Goal: Task Accomplishment & Management: Use online tool/utility

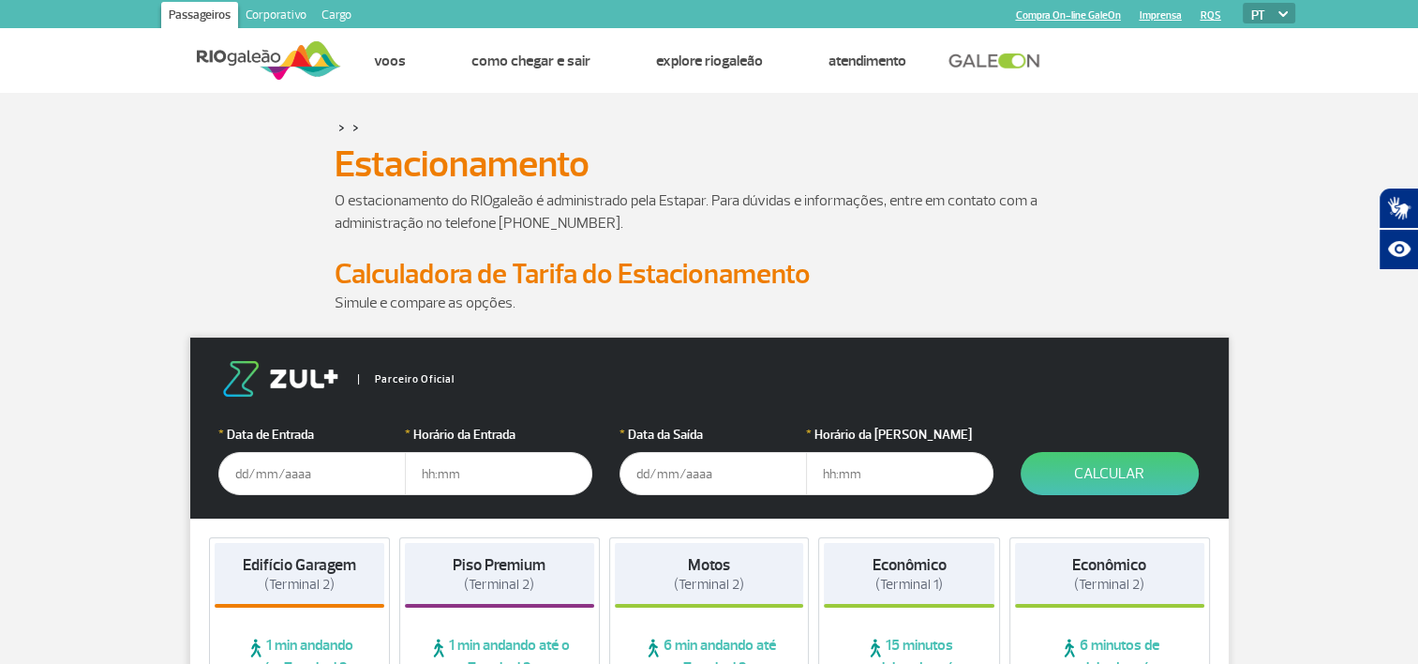
click at [277, 484] on input "text" at bounding box center [312, 473] width 188 height 43
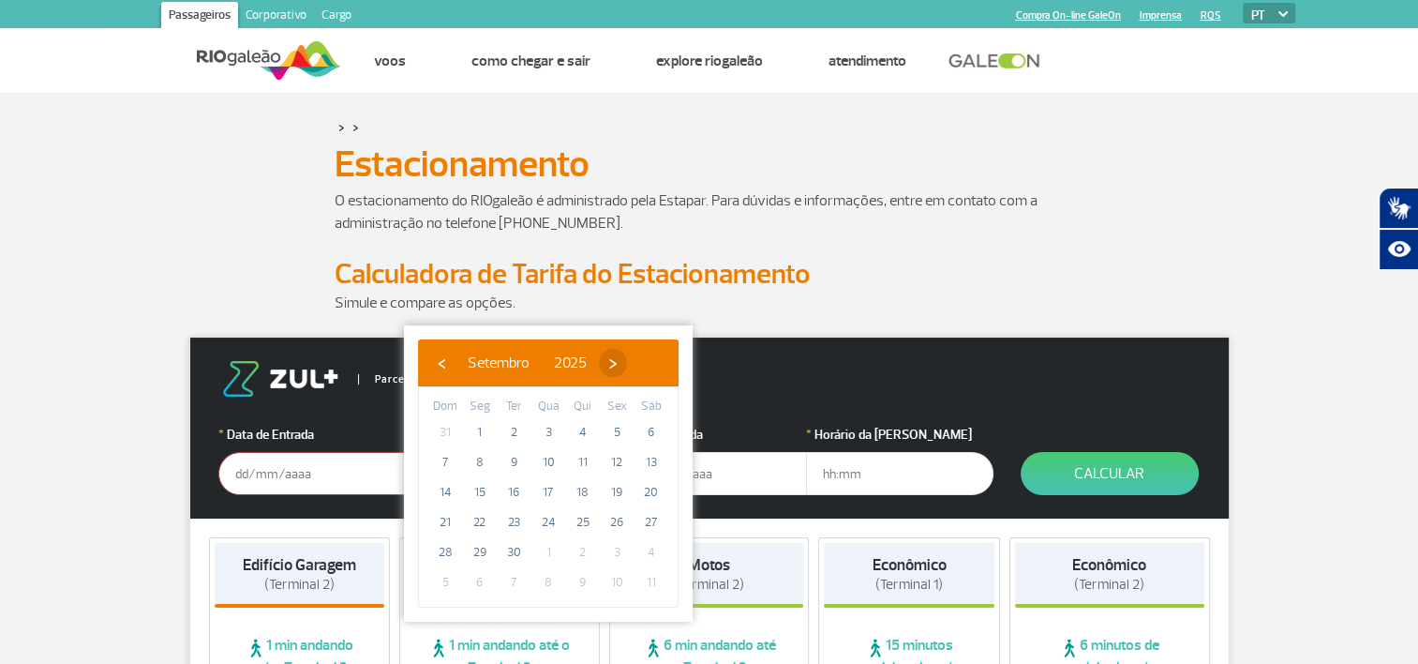
click at [627, 365] on span "›" at bounding box center [613, 363] width 28 height 28
click at [616, 365] on span "›" at bounding box center [602, 363] width 28 height 28
click at [581, 525] on span "20" at bounding box center [583, 522] width 30 height 30
type input "[DATE]"
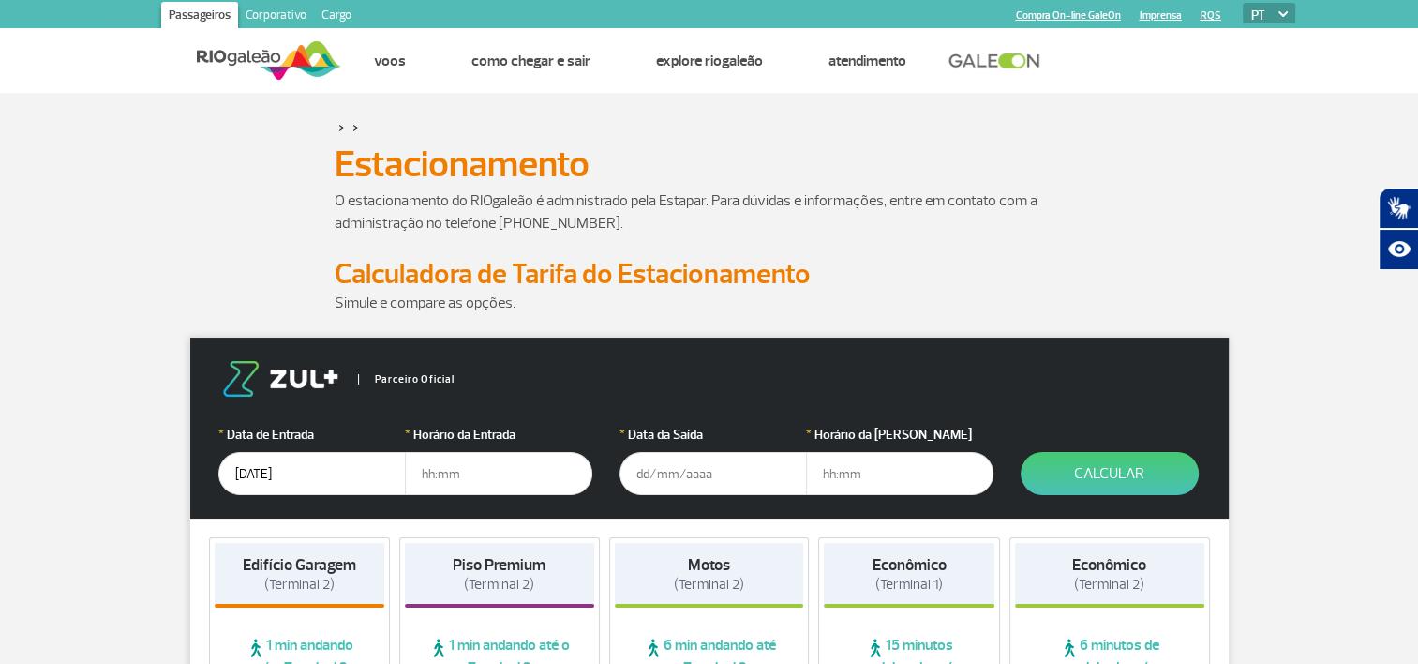
click at [494, 473] on input "text" at bounding box center [499, 473] width 188 height 43
type input "15:00"
click at [664, 473] on input "text" at bounding box center [714, 473] width 188 height 43
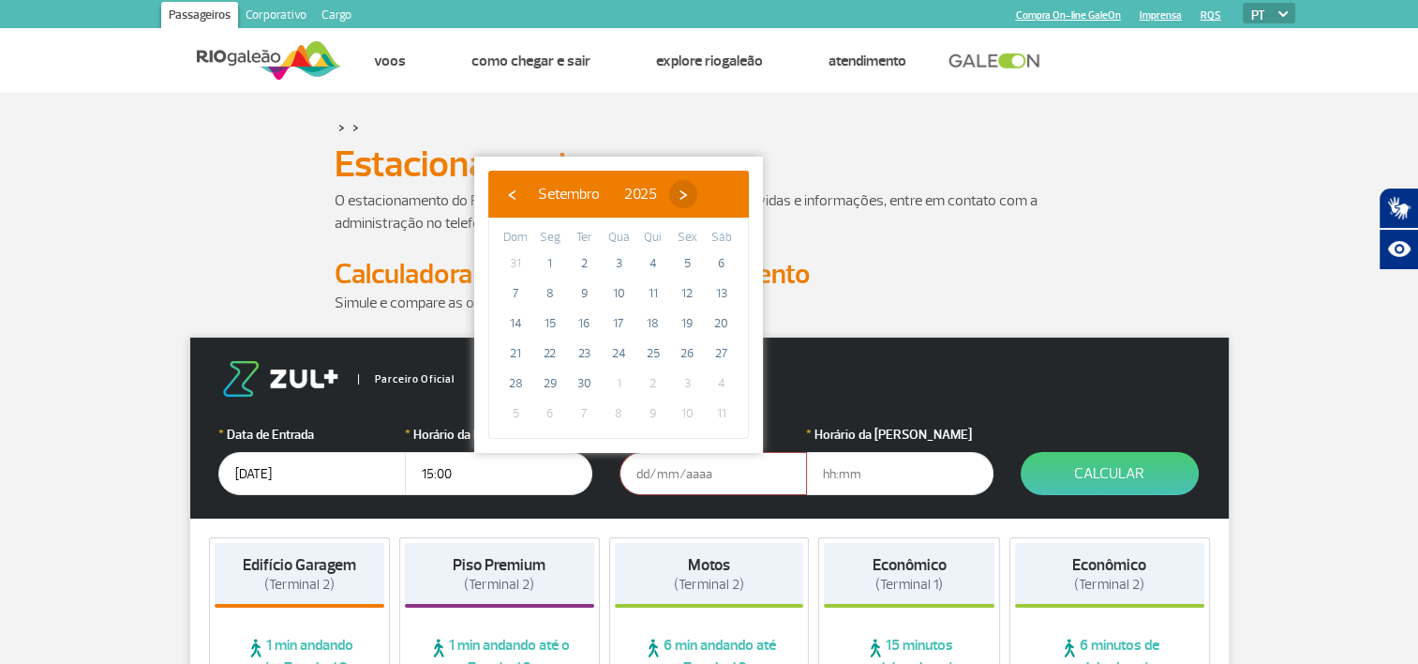
click at [698, 195] on span "›" at bounding box center [683, 194] width 28 height 28
click at [686, 195] on span "›" at bounding box center [672, 194] width 28 height 28
click at [700, 195] on span "›" at bounding box center [686, 194] width 28 height 28
click at [586, 263] on span "2" at bounding box center [584, 263] width 30 height 30
type input "[DATE]"
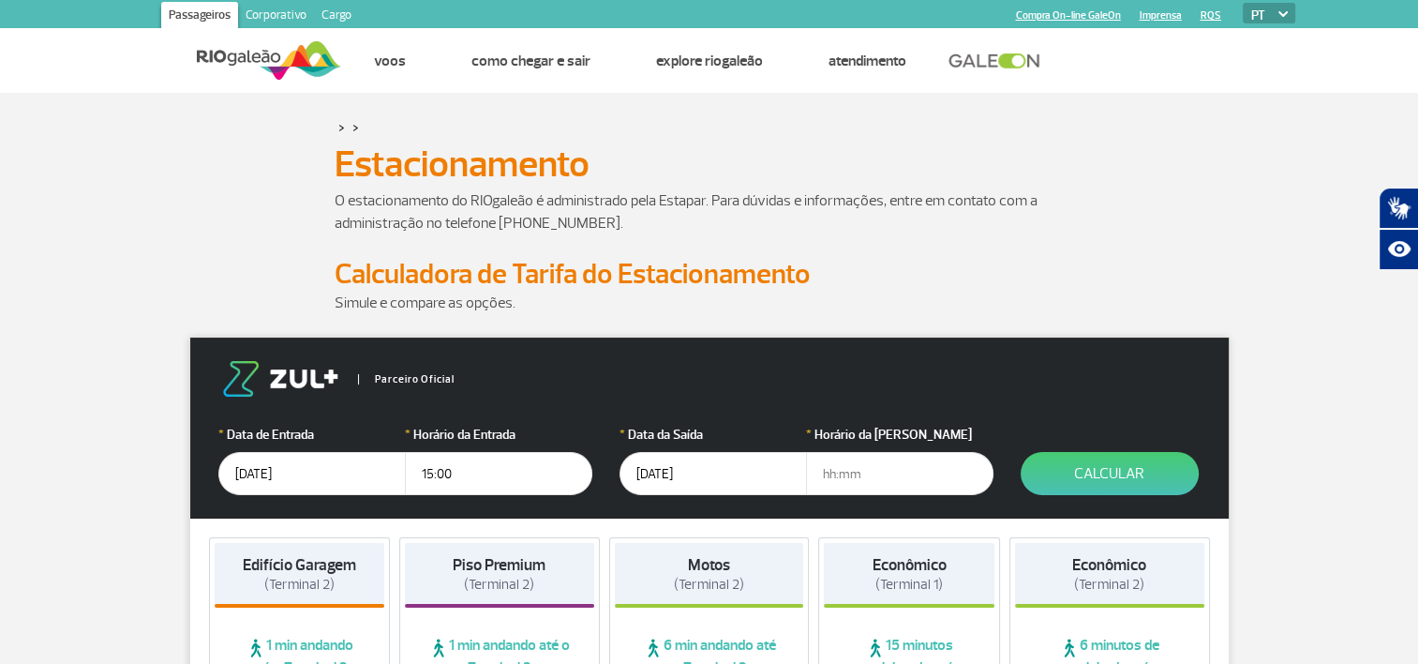
click at [833, 473] on input "text" at bounding box center [900, 473] width 188 height 43
type input "20:00"
click at [1118, 469] on button "Calcular" at bounding box center [1110, 473] width 178 height 43
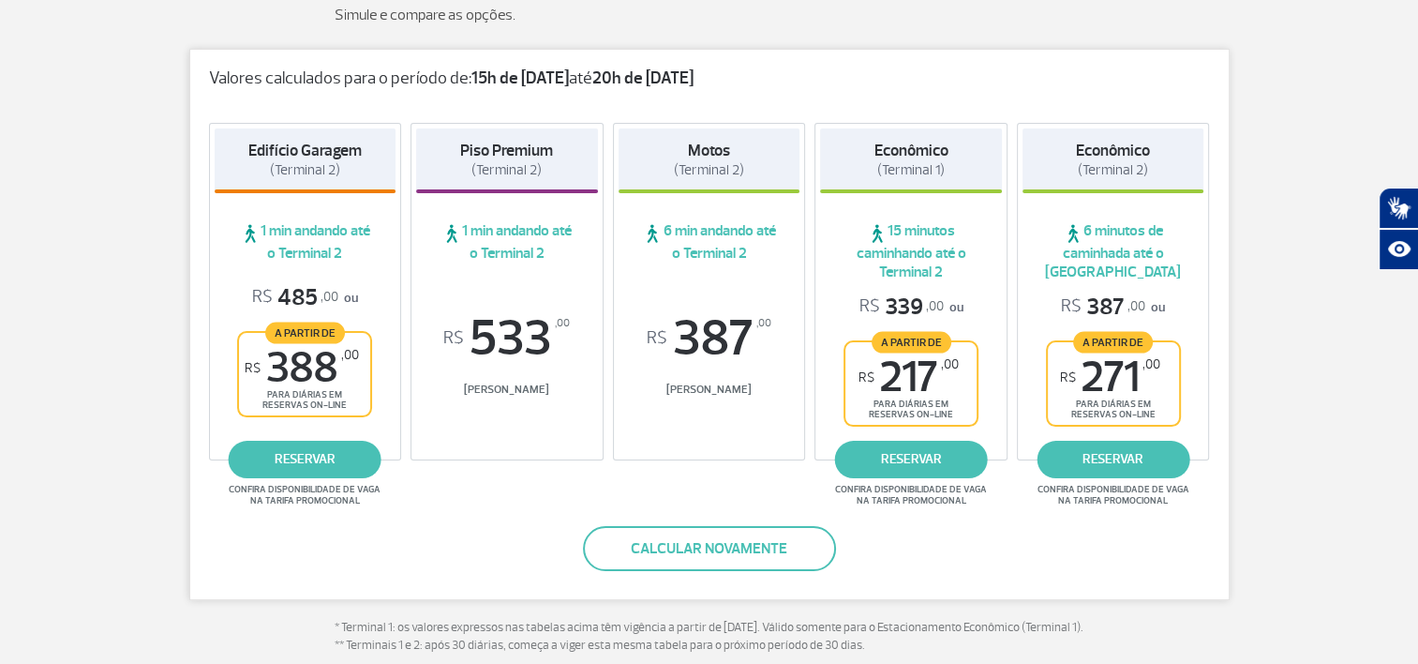
scroll to position [300, 0]
